Goal: Task Accomplishment & Management: Manage account settings

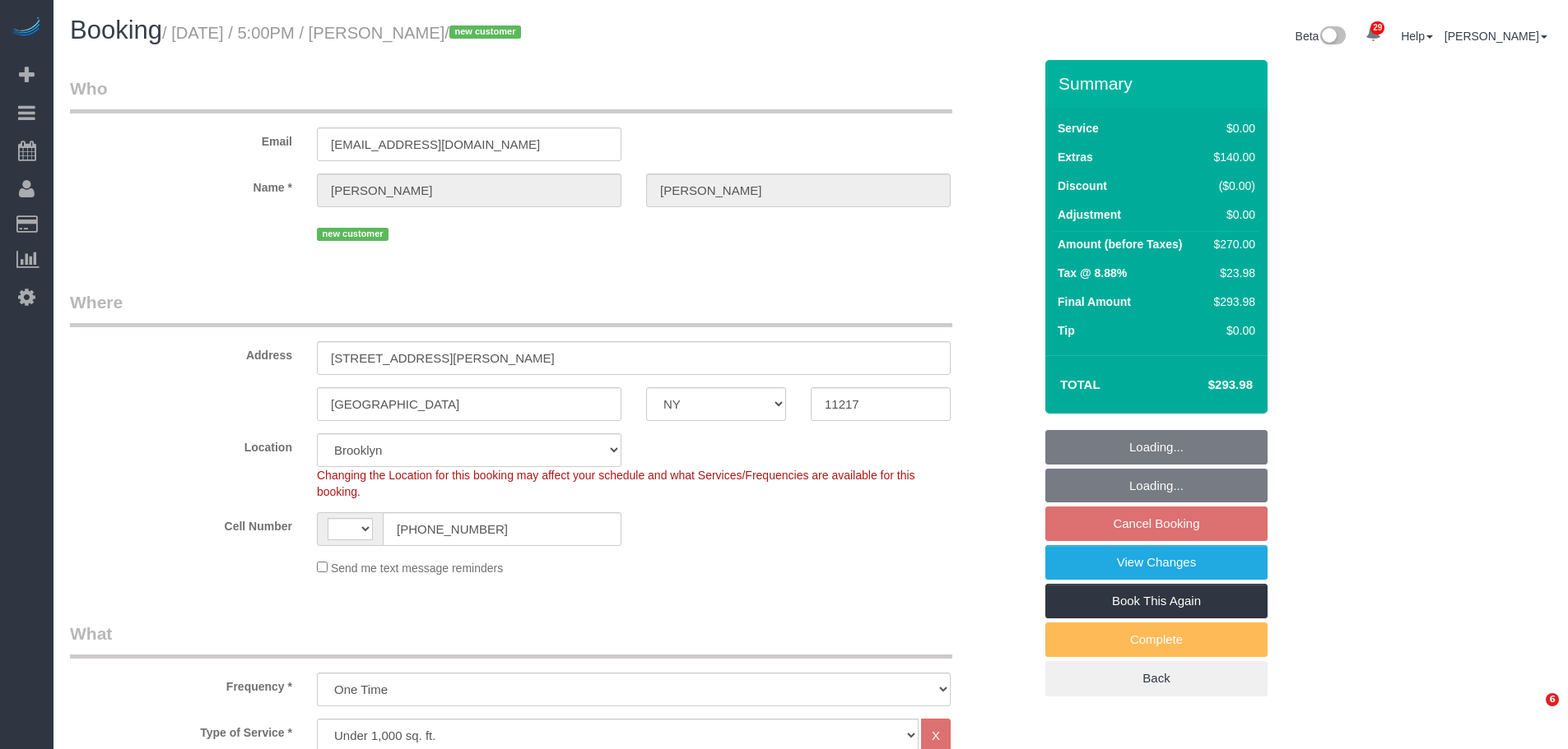
select select "NY"
select select "number:64"
select select "number:79"
select select "number:15"
select select "number:6"
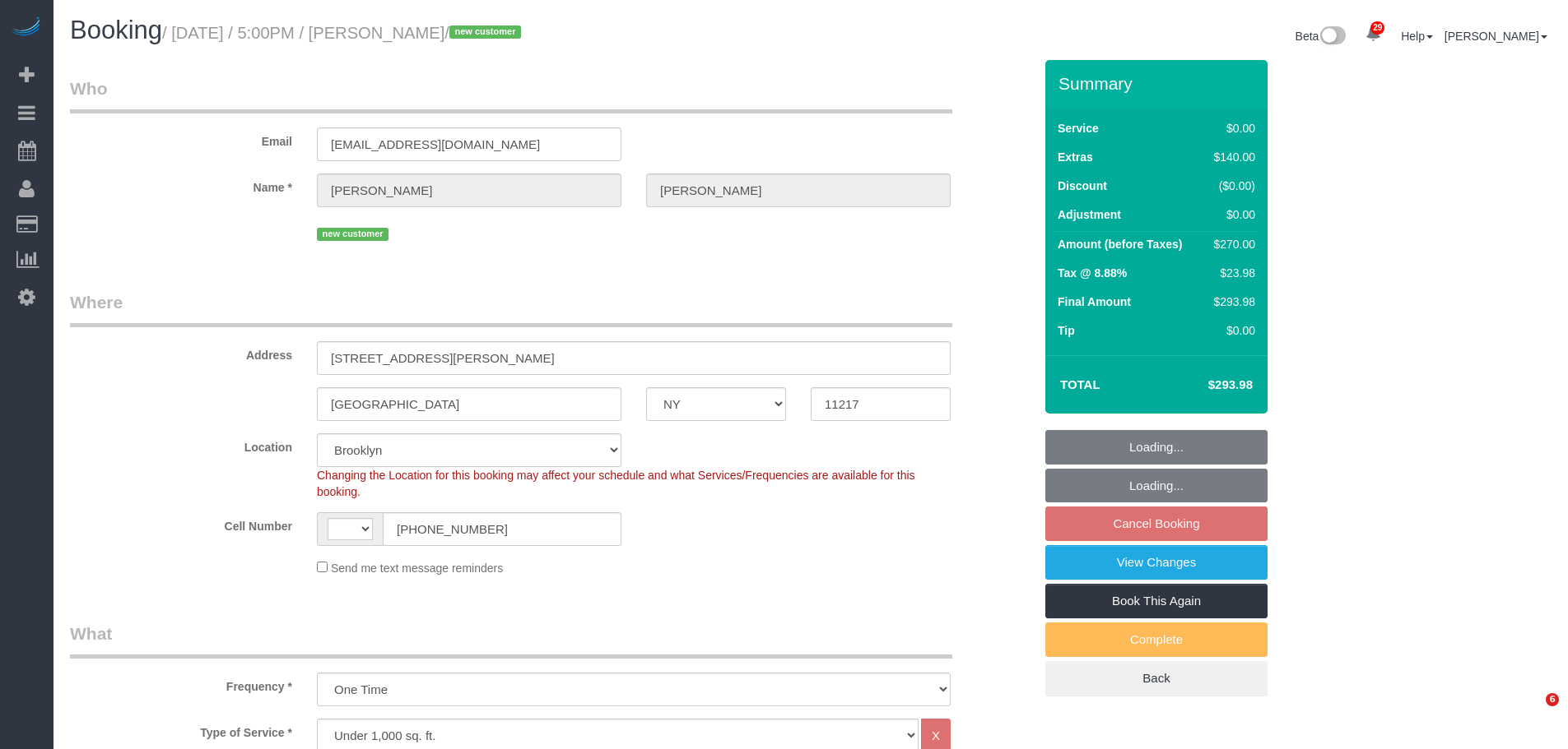
select select "object:1063"
select select "string:[GEOGRAPHIC_DATA]"
select select "string:stripe-pm_1SCMnH4VGloSiKo7dmLPQ8om"
select select "1"
select select "spot5"
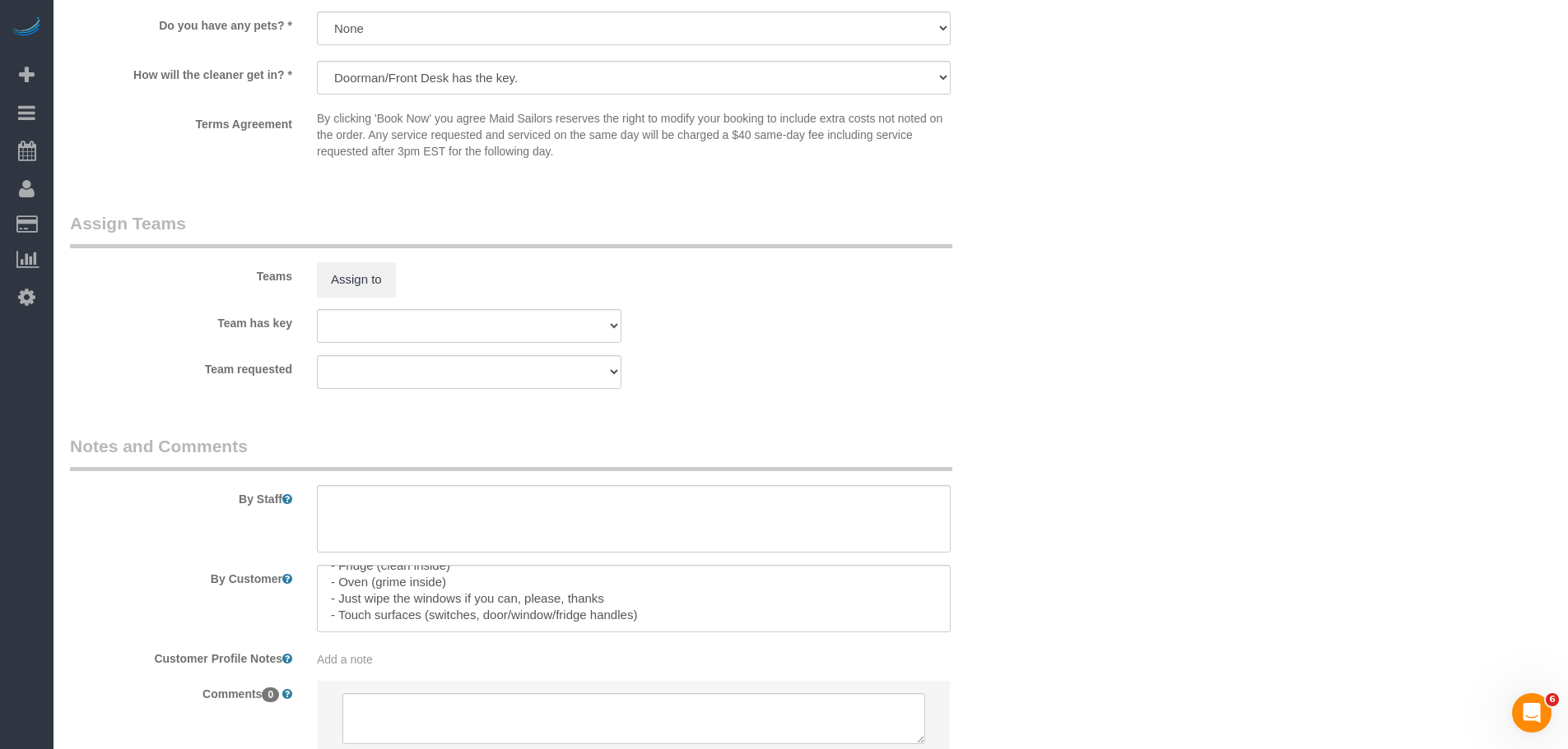
scroll to position [2056, 0]
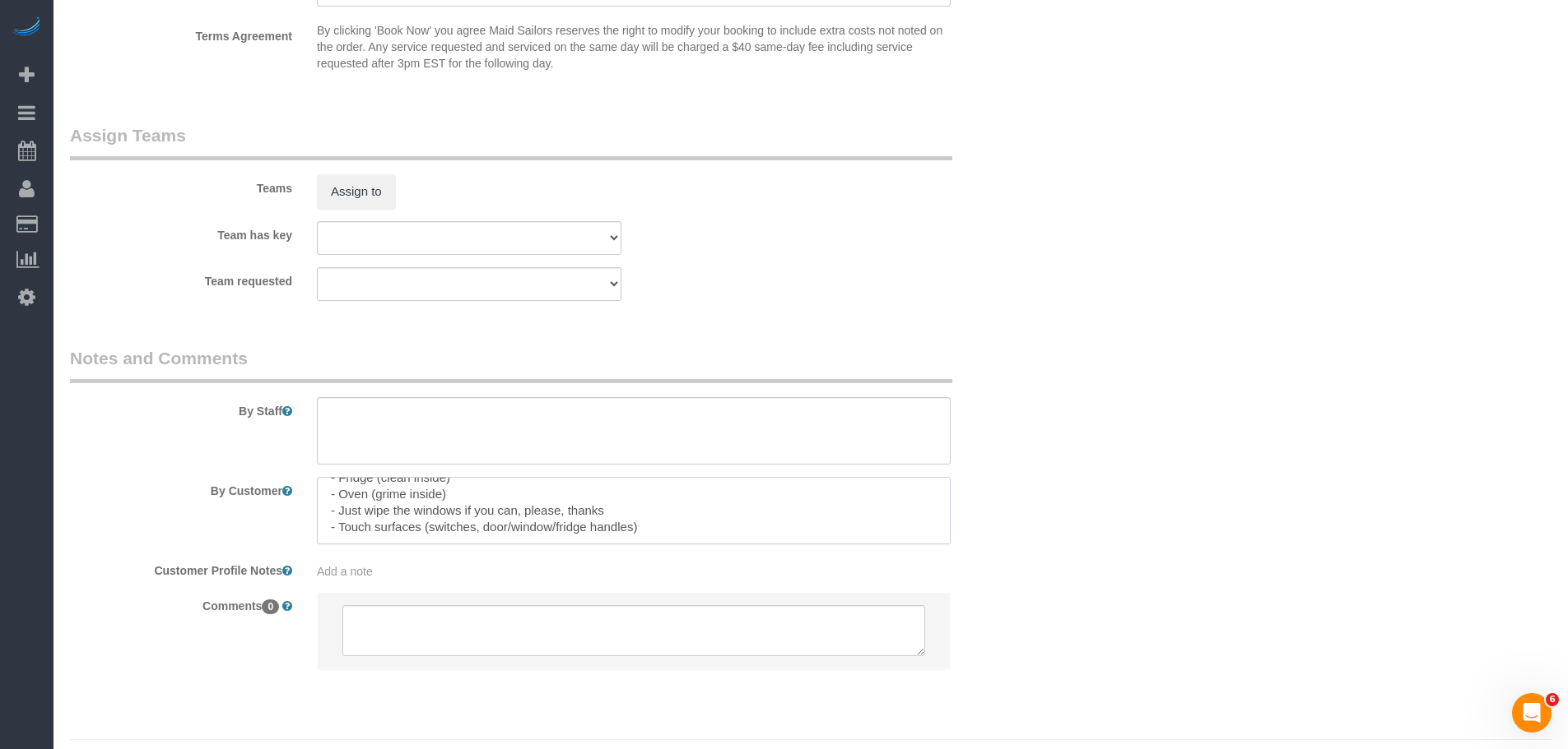
click at [507, 494] on textarea at bounding box center [633, 510] width 633 height 67
drag, startPoint x: 684, startPoint y: 245, endPoint x: 471, endPoint y: 8, distance: 318.7
click at [685, 244] on div "Team has key 000- [PERSON_NAME] 000 - Partnerships 000 - TEAM JOB 0 - [PERSON_N…" at bounding box center [551, 238] width 987 height 34
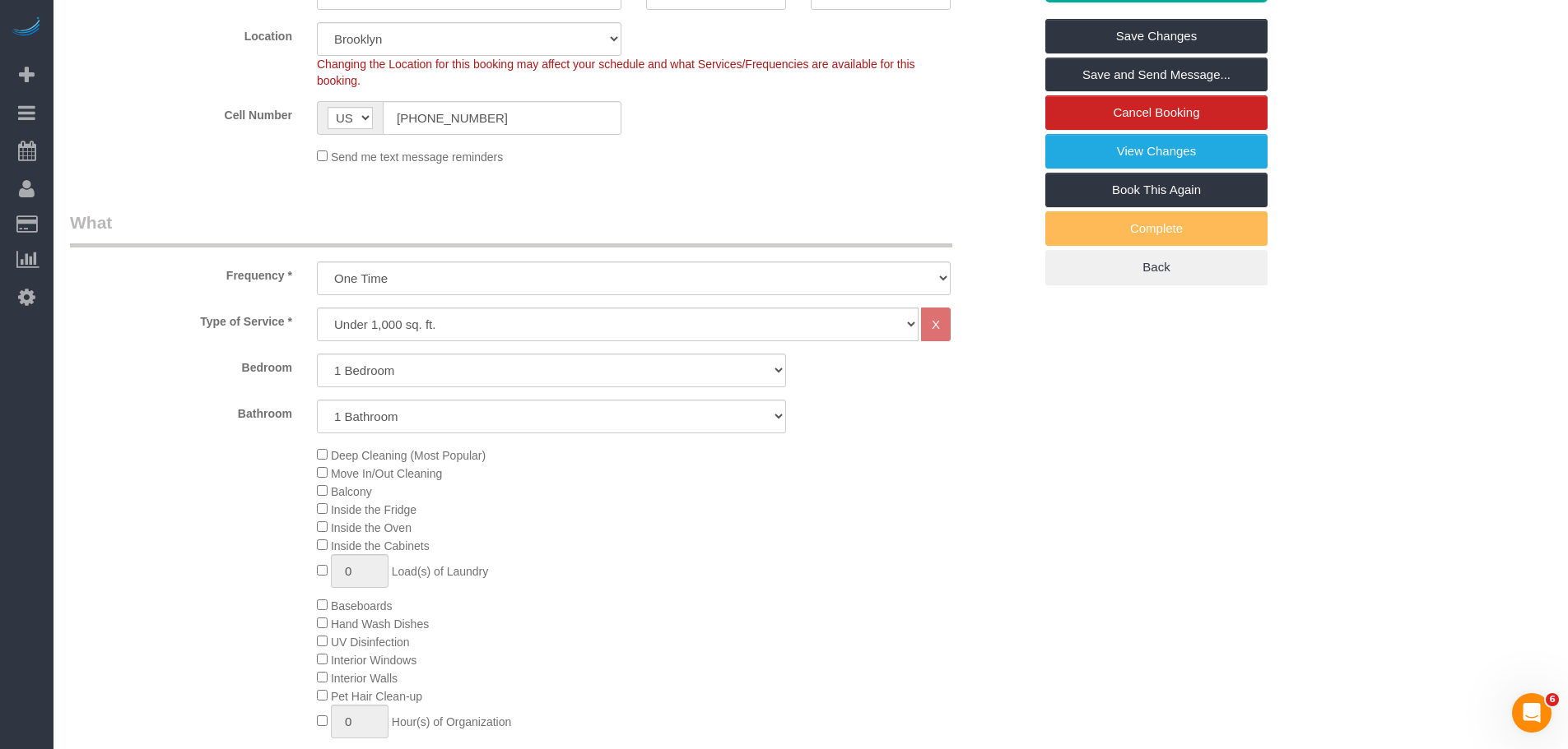
scroll to position [0, 0]
